Goal: Task Accomplishment & Management: Manage account settings

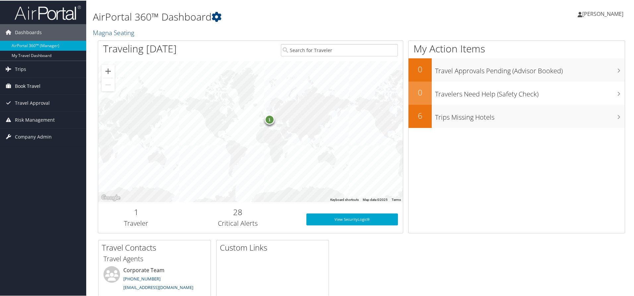
click at [34, 84] on span "Book Travel" at bounding box center [28, 85] width 26 height 17
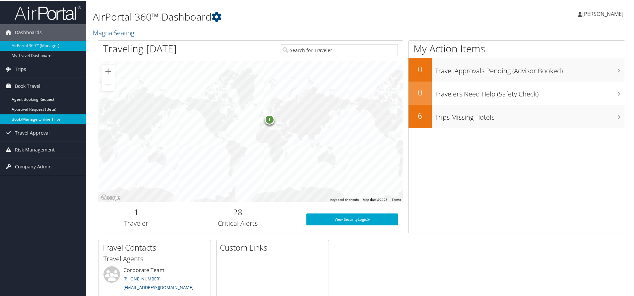
click at [41, 117] on link "Book/Manage Online Trips" at bounding box center [43, 119] width 86 height 10
click at [594, 12] on span "[PERSON_NAME]" at bounding box center [603, 13] width 41 height 7
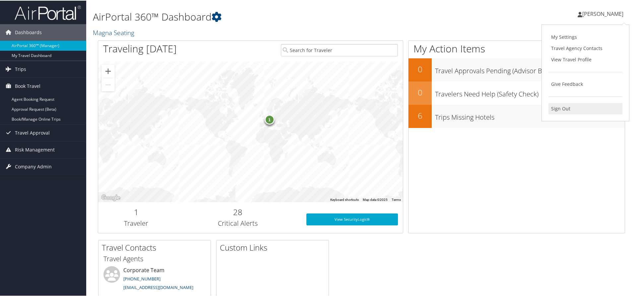
click at [557, 111] on link "Sign Out" at bounding box center [586, 108] width 74 height 11
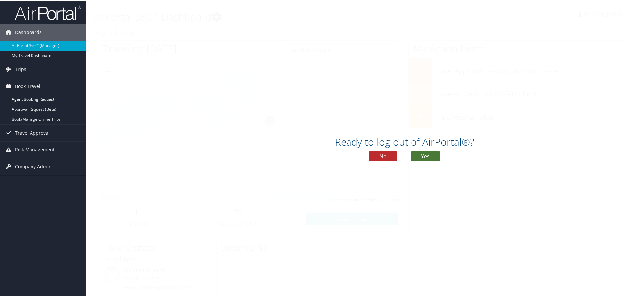
click at [433, 156] on button "Yes" at bounding box center [426, 156] width 30 height 10
